Goal: Navigation & Orientation: Find specific page/section

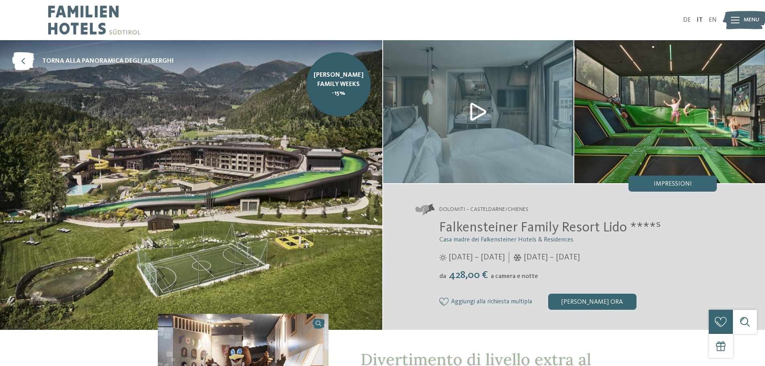
click at [238, 122] on img at bounding box center [191, 185] width 382 height 290
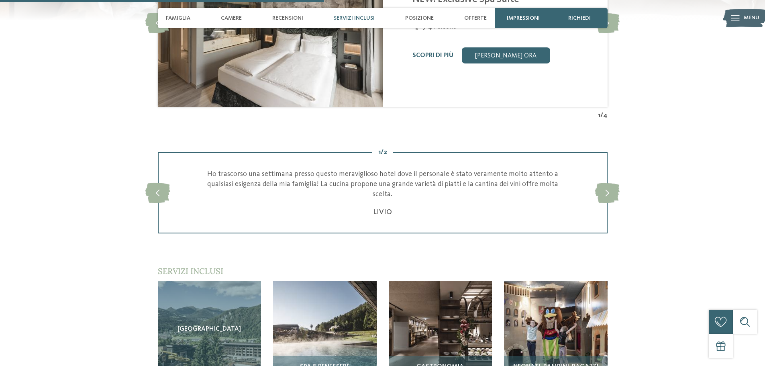
scroll to position [1165, 0]
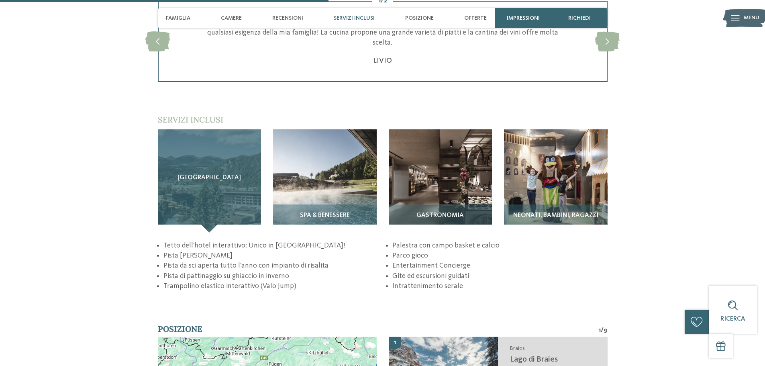
click at [184, 174] on div "[GEOGRAPHIC_DATA]" at bounding box center [210, 181] width 104 height 104
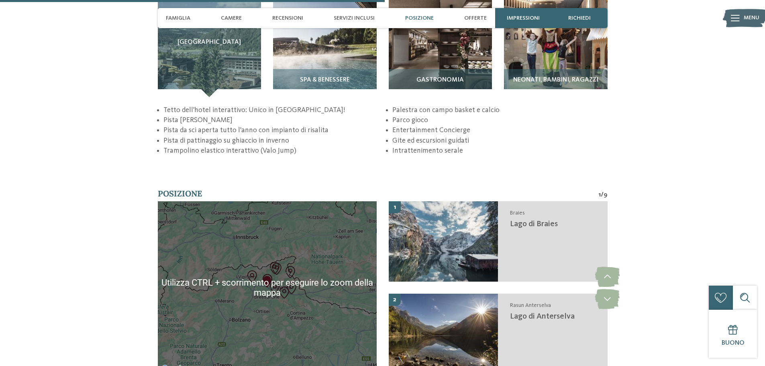
scroll to position [1245, 0]
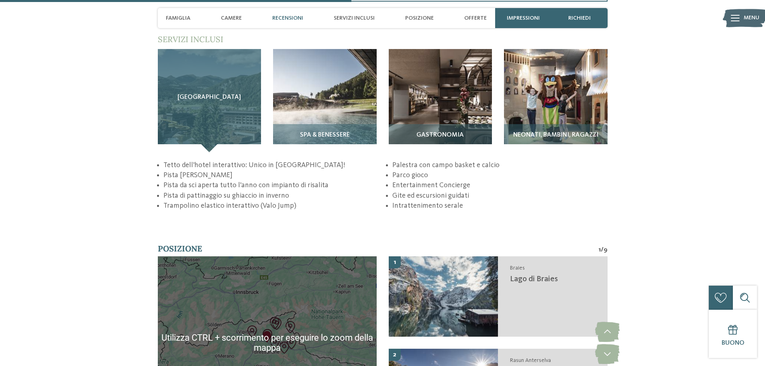
click at [212, 131] on div "[GEOGRAPHIC_DATA]" at bounding box center [210, 101] width 104 height 104
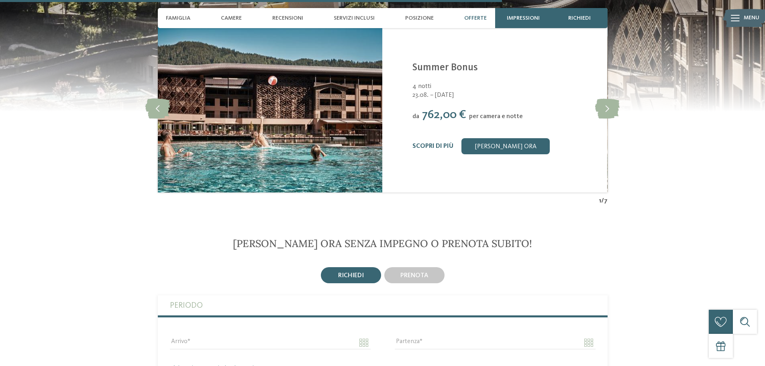
scroll to position [1647, 0]
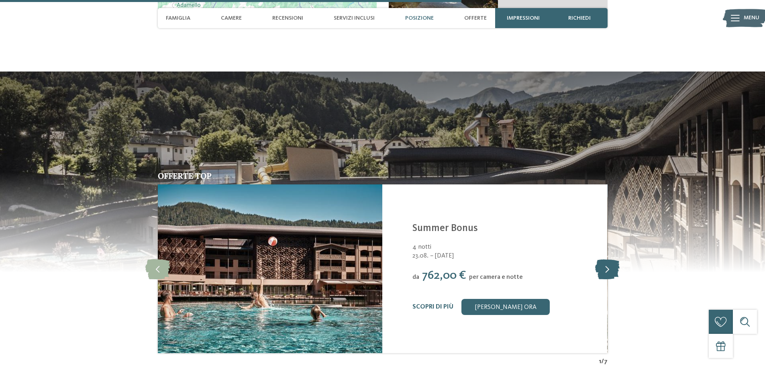
click at [609, 270] on icon at bounding box center [607, 269] width 25 height 20
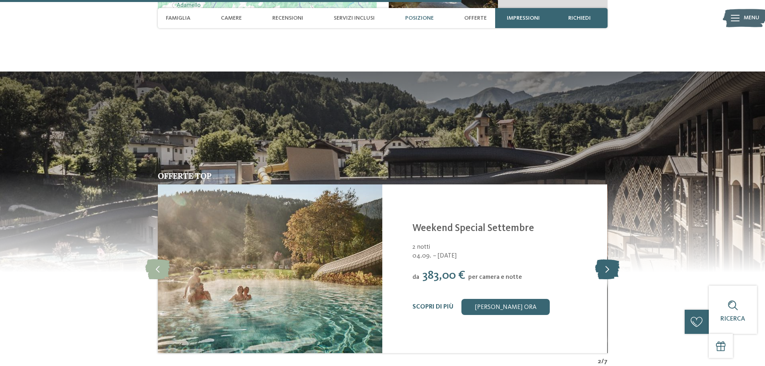
click at [609, 270] on icon at bounding box center [607, 269] width 25 height 20
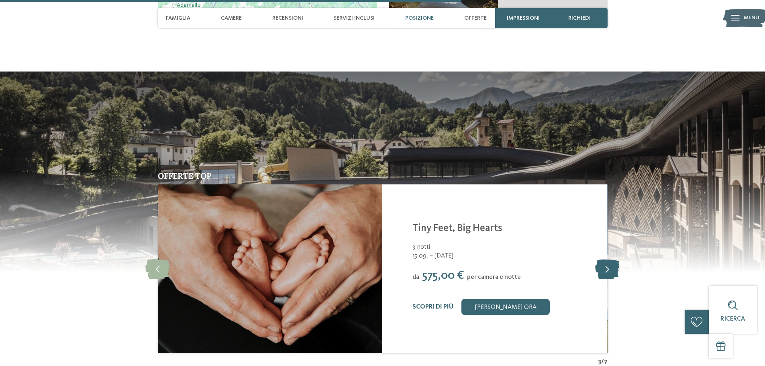
click at [609, 270] on icon at bounding box center [607, 269] width 25 height 20
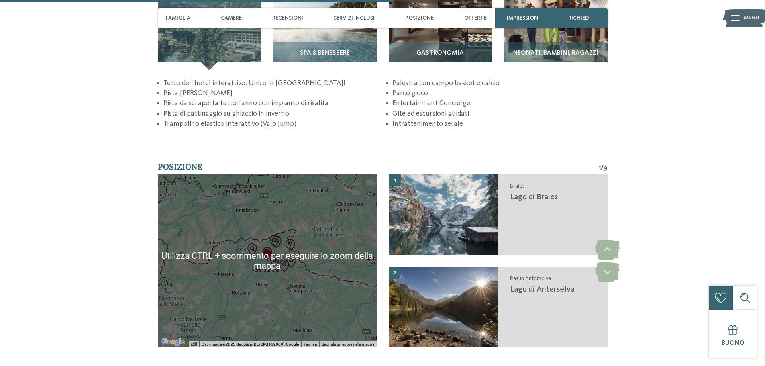
scroll to position [1125, 0]
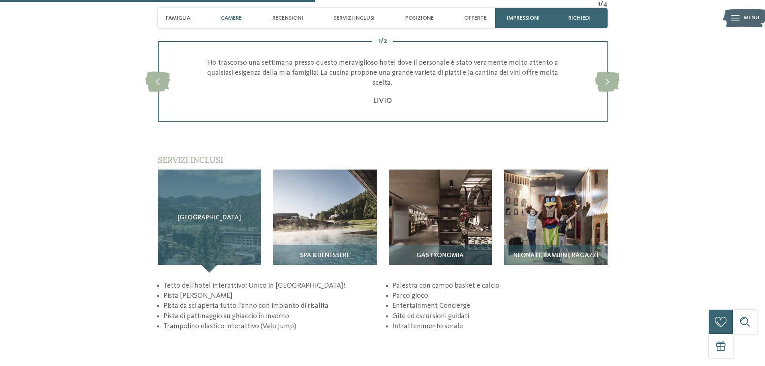
click at [198, 189] on div "[GEOGRAPHIC_DATA]" at bounding box center [210, 221] width 104 height 104
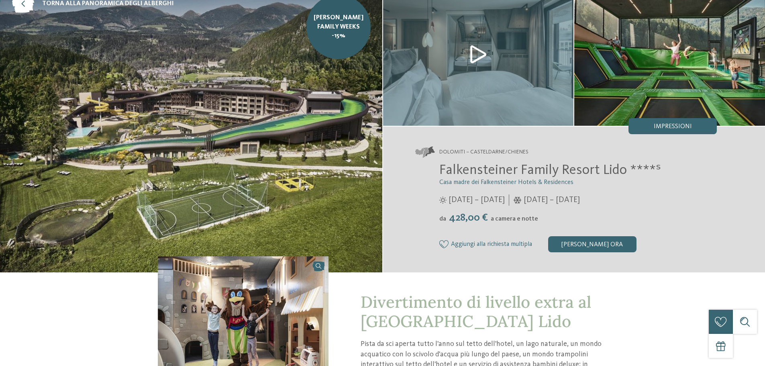
scroll to position [0, 0]
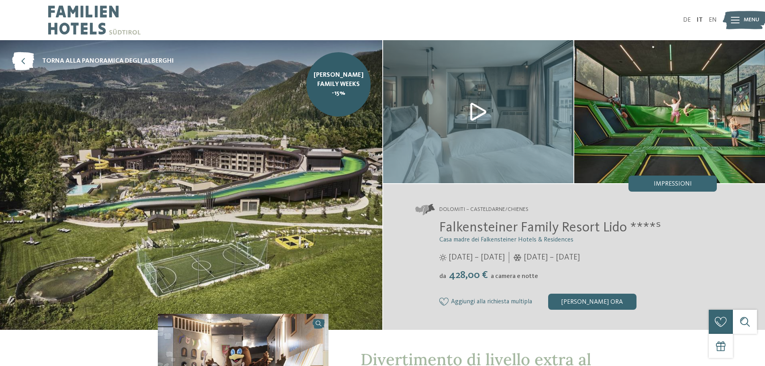
click at [235, 200] on img at bounding box center [191, 185] width 382 height 290
click at [744, 17] on span "Menu" at bounding box center [752, 20] width 16 height 8
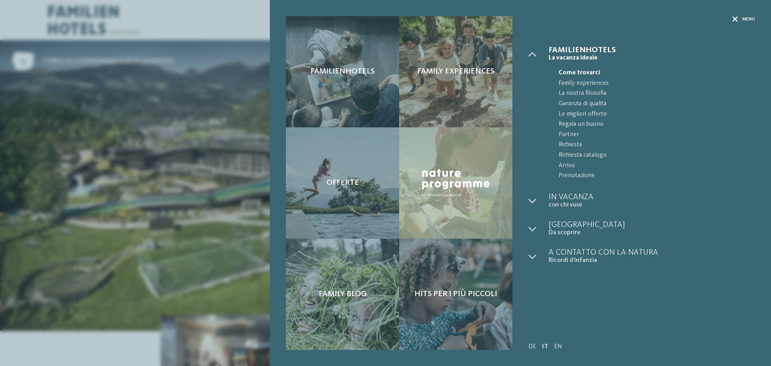
click at [747, 21] on span "Menu" at bounding box center [748, 19] width 13 height 7
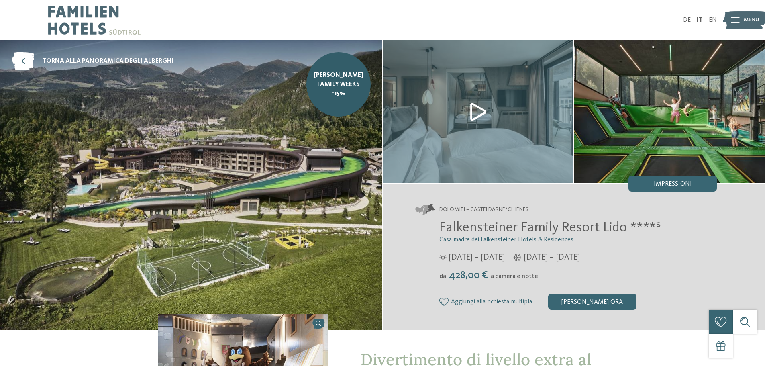
click at [45, 25] on div "DE IT EN" at bounding box center [382, 20] width 765 height 40
click at [59, 24] on img at bounding box center [94, 20] width 92 height 40
